Goal: Task Accomplishment & Management: Manage account settings

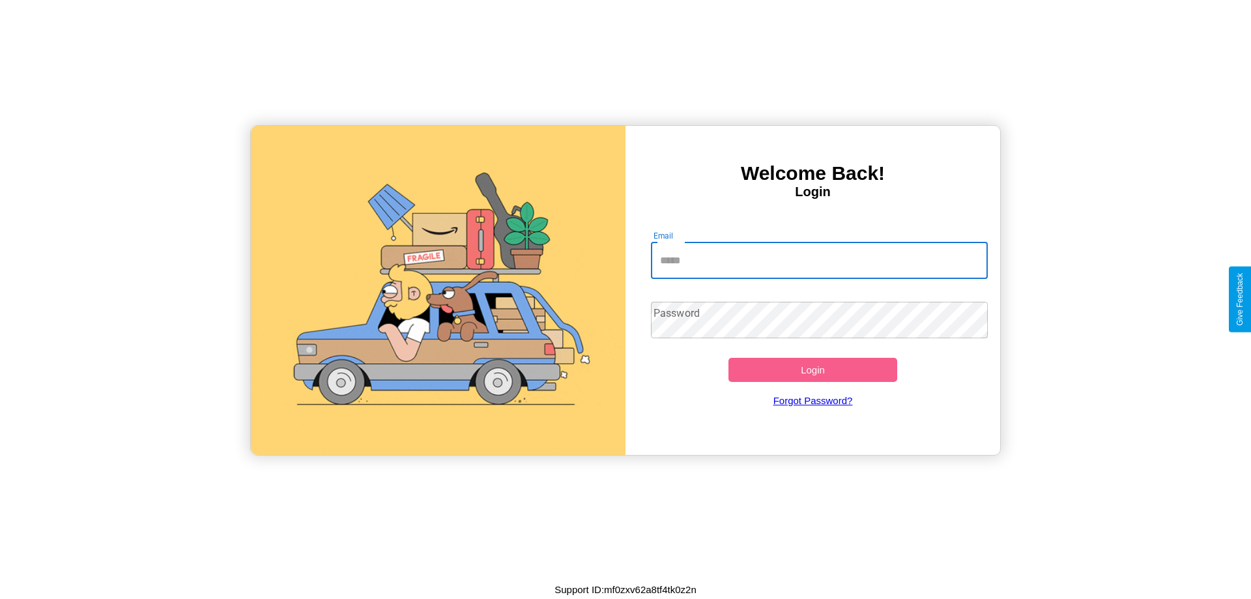
click at [819, 260] on input "Email" at bounding box center [819, 260] width 337 height 36
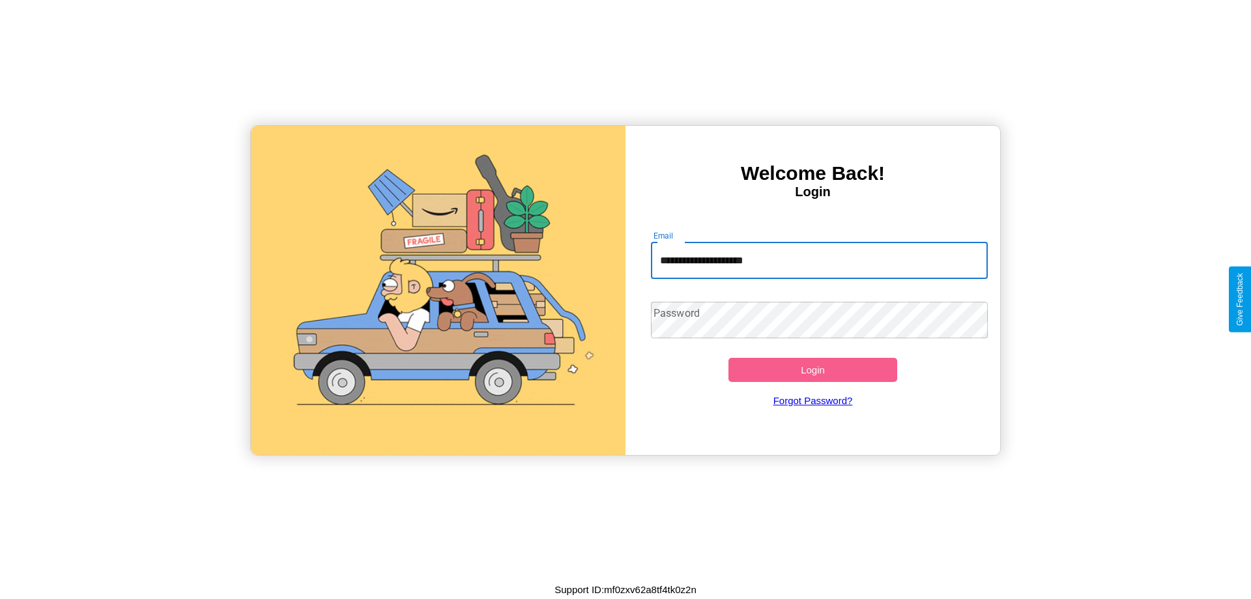
type input "**********"
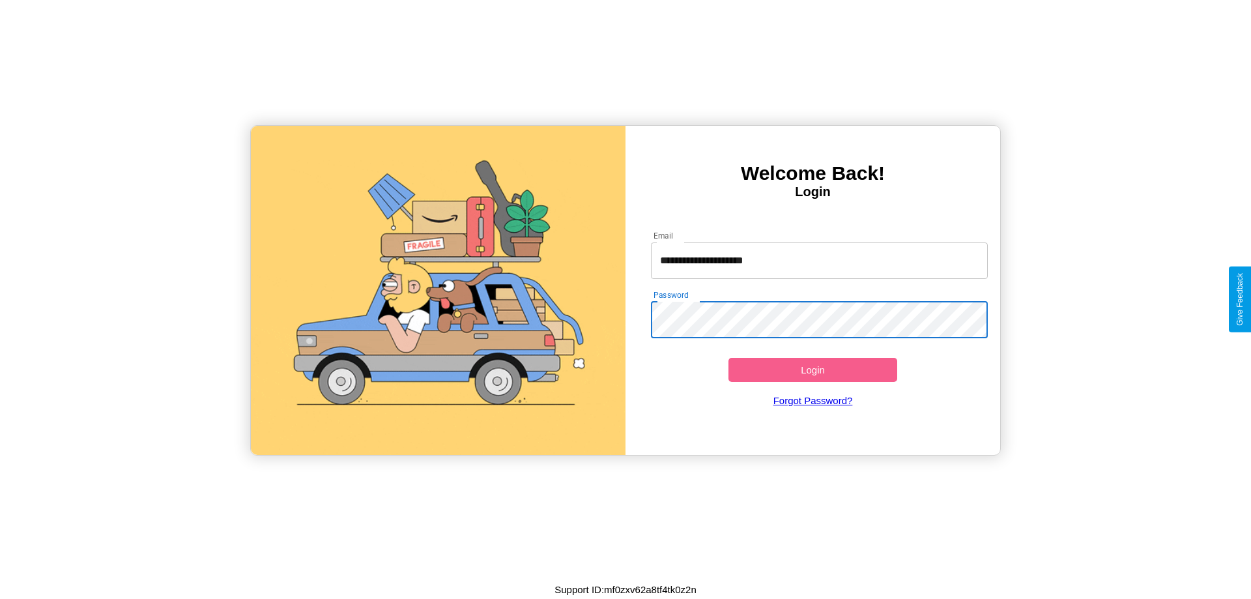
click at [812, 369] on button "Login" at bounding box center [812, 370] width 169 height 24
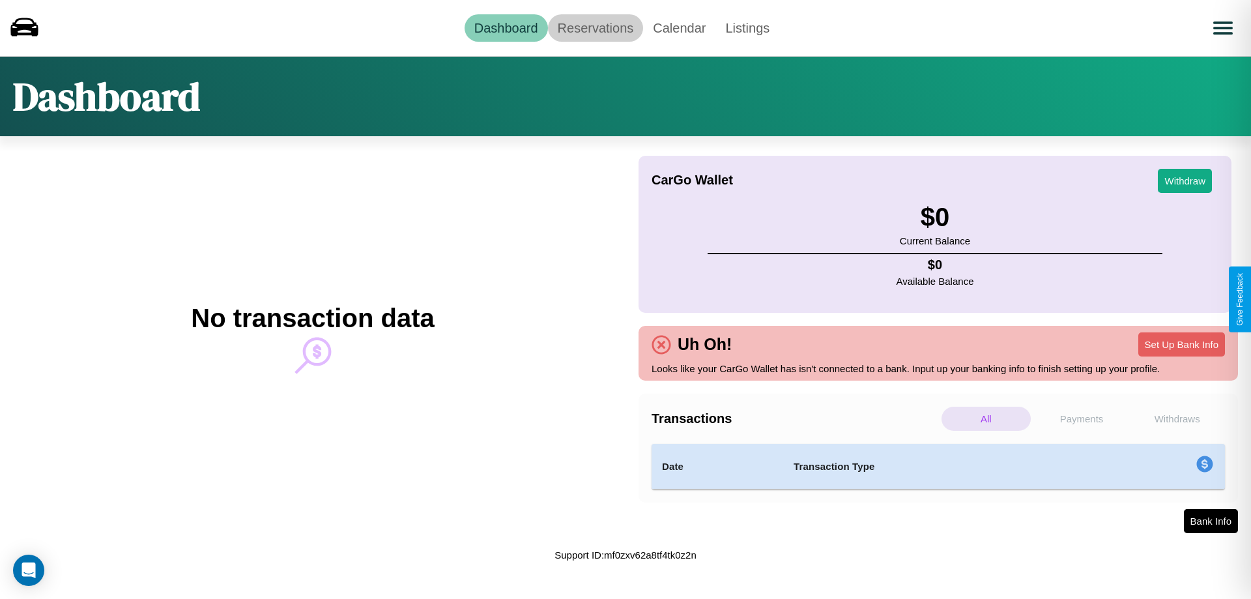
click at [595, 27] on link "Reservations" at bounding box center [596, 27] width 96 height 27
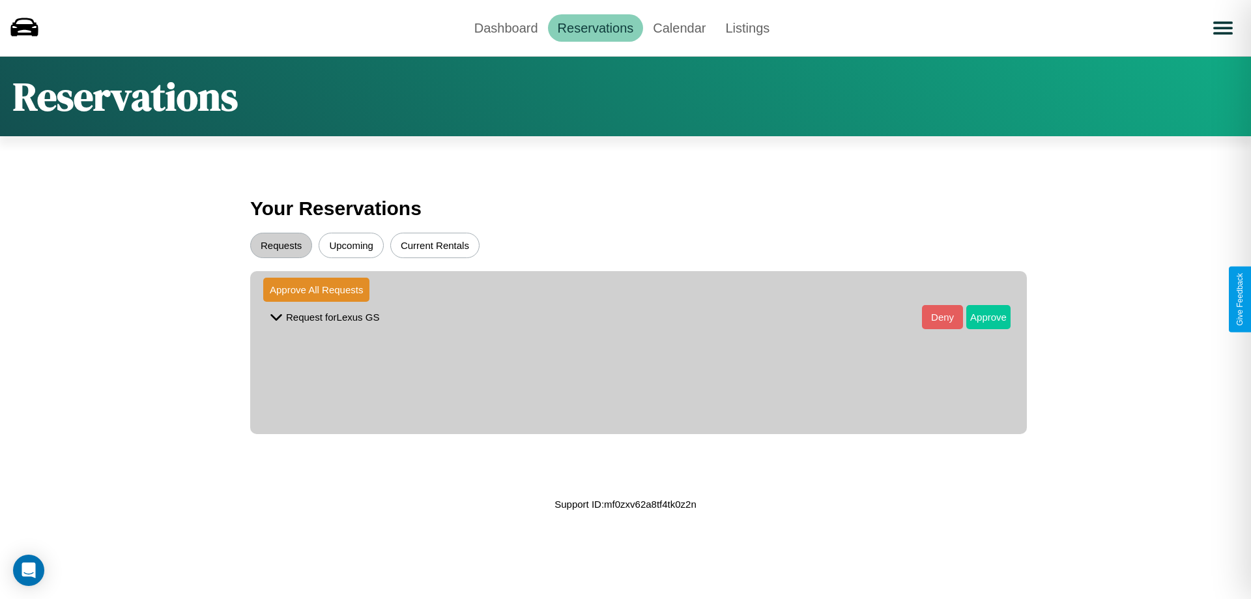
click at [978, 317] on button "Approve" at bounding box center [988, 317] width 44 height 24
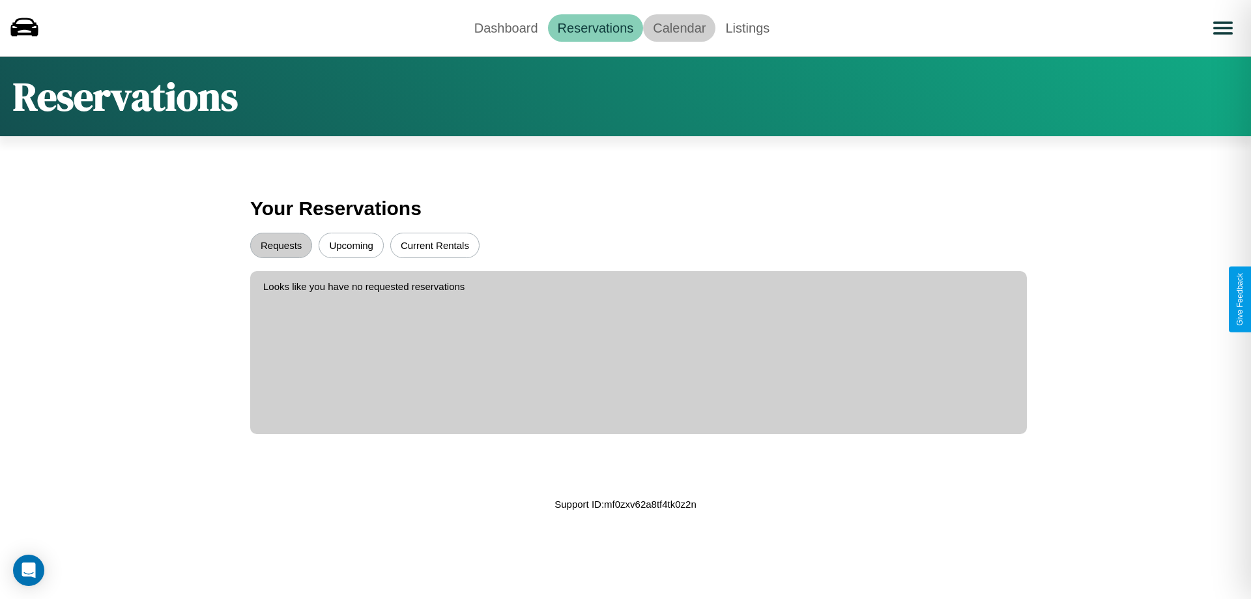
click at [679, 27] on link "Calendar" at bounding box center [679, 27] width 72 height 27
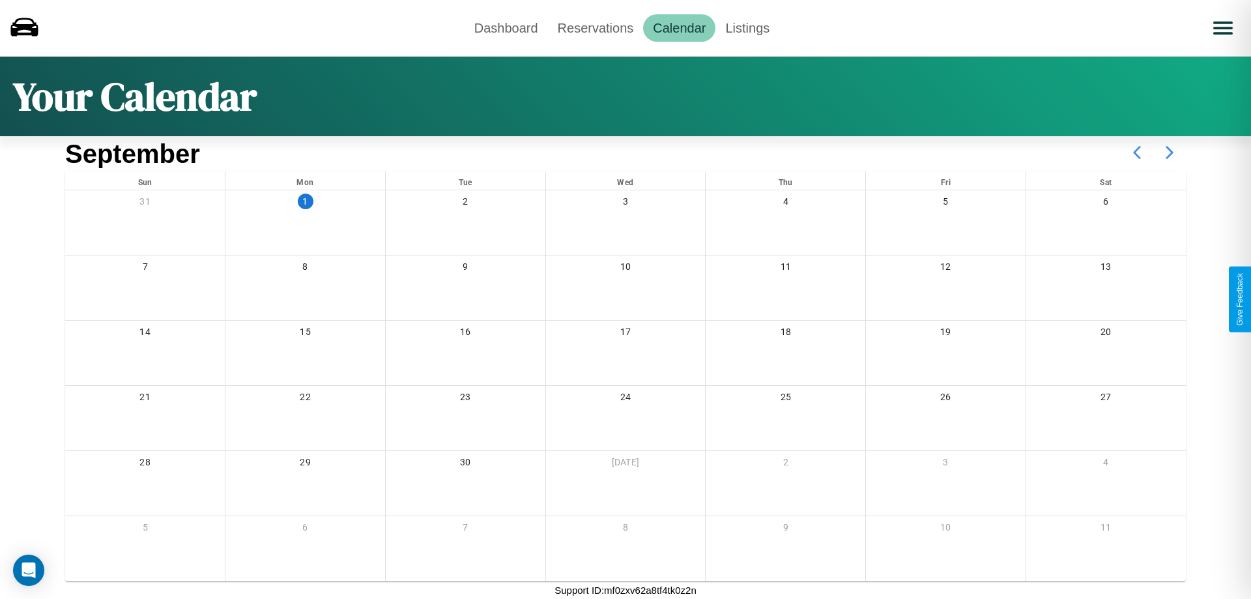
click at [1169, 152] on icon at bounding box center [1169, 152] width 33 height 33
